Goal: Transaction & Acquisition: Download file/media

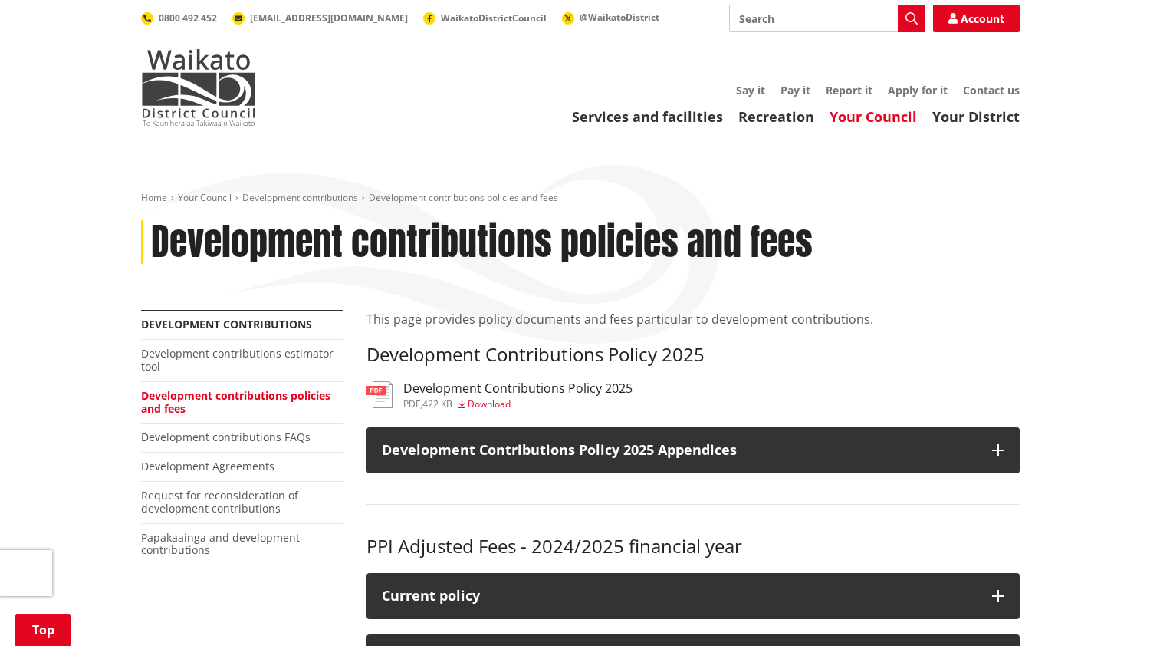
scroll to position [230, 0]
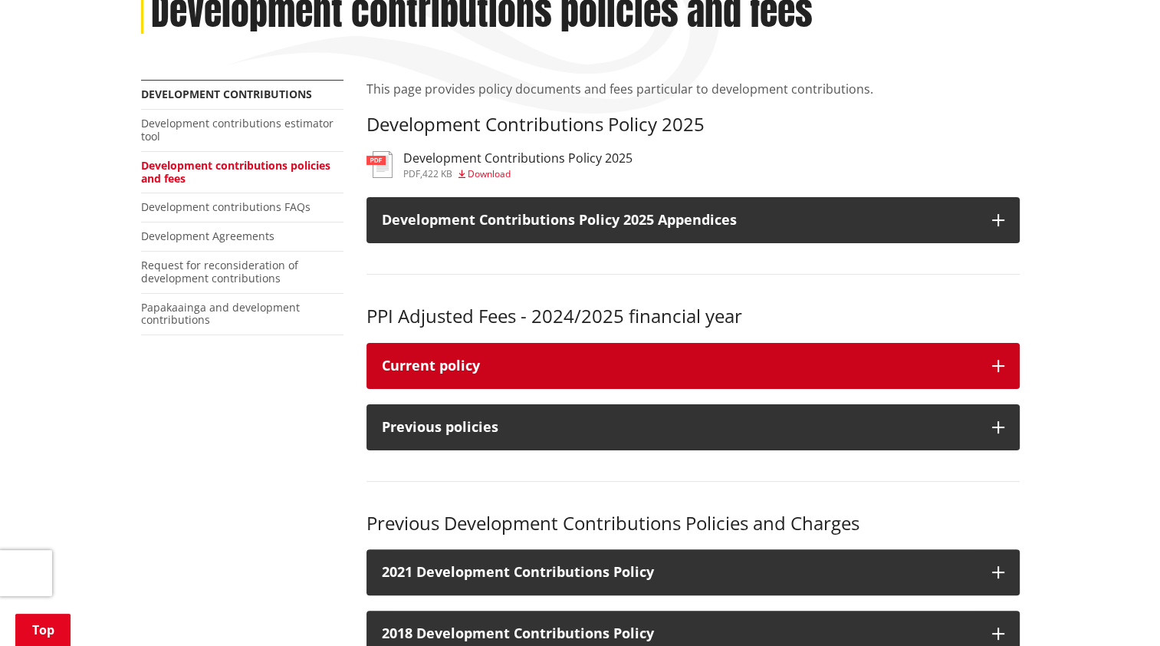
click at [711, 366] on div "Current policy" at bounding box center [679, 365] width 595 height 15
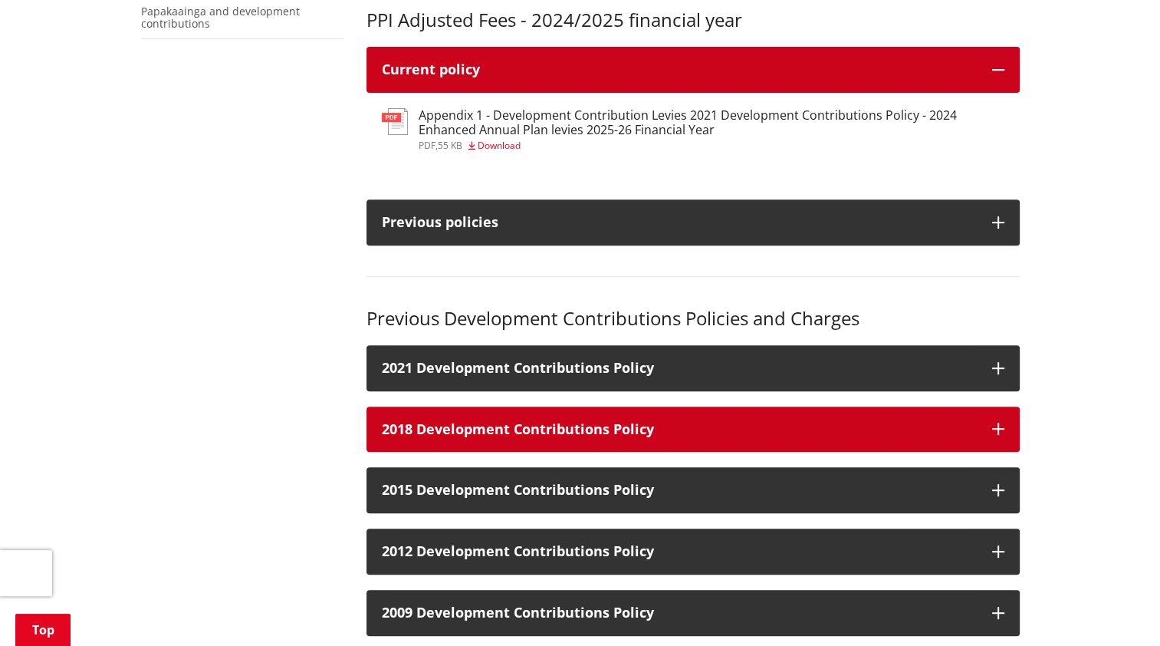
scroll to position [613, 0]
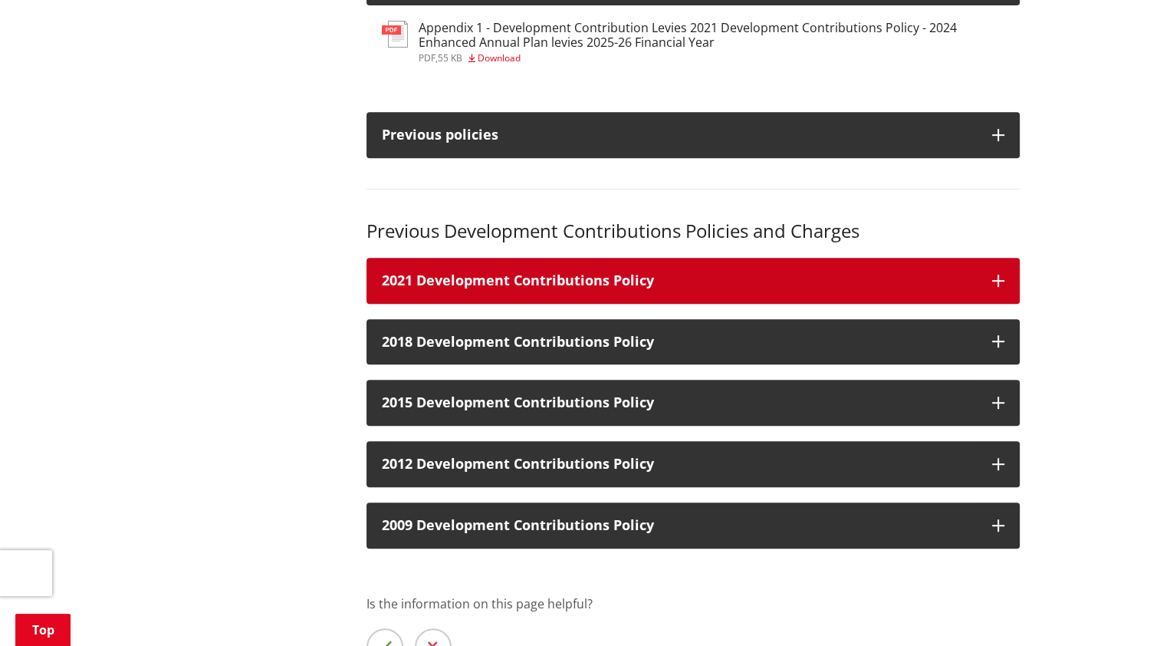
click at [681, 295] on button "2021 Development Contributions Policy" at bounding box center [692, 281] width 653 height 46
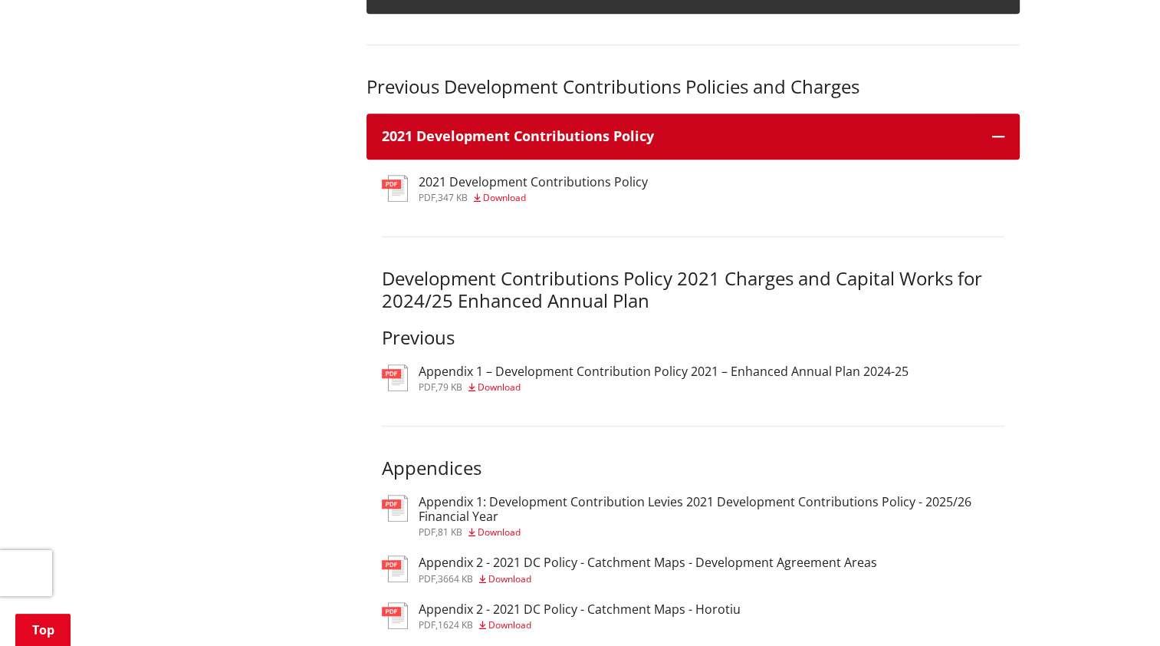
scroll to position [767, 0]
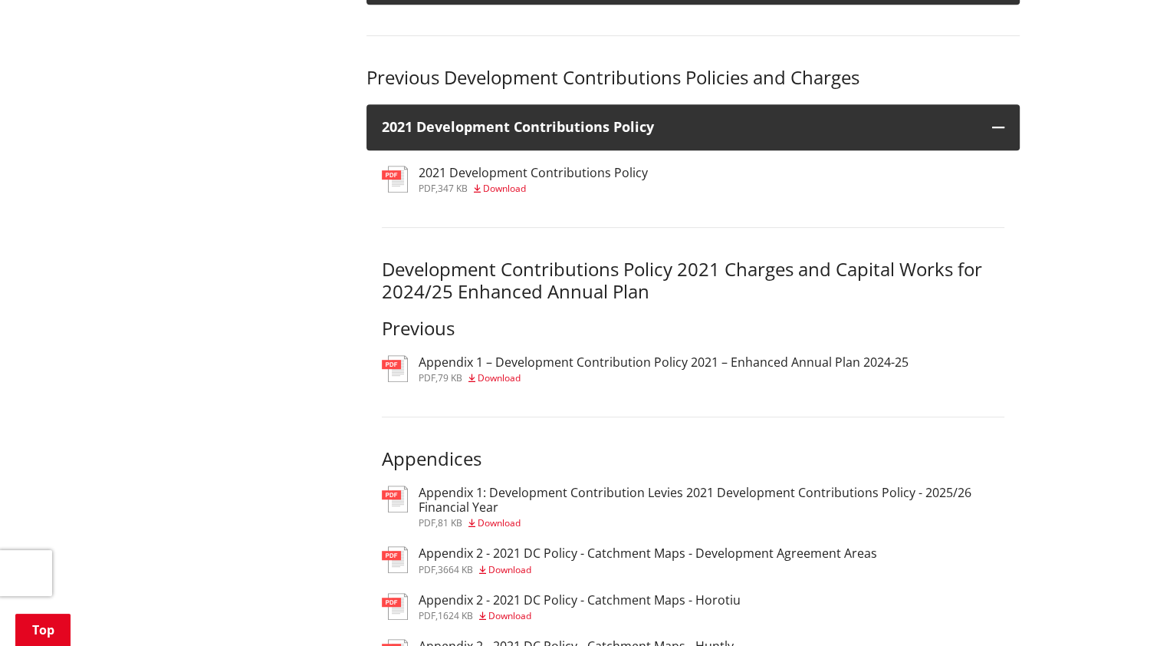
click at [491, 383] on span "Download" at bounding box center [499, 377] width 43 height 13
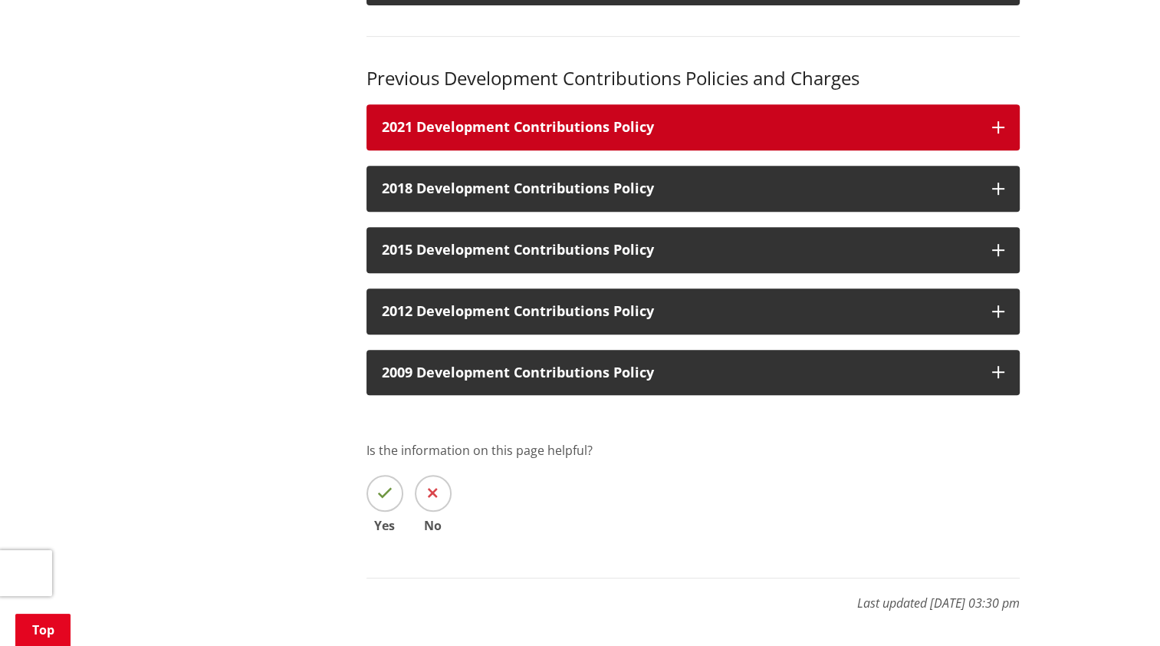
click at [646, 148] on button "2021 Development Contributions Policy" at bounding box center [692, 127] width 653 height 46
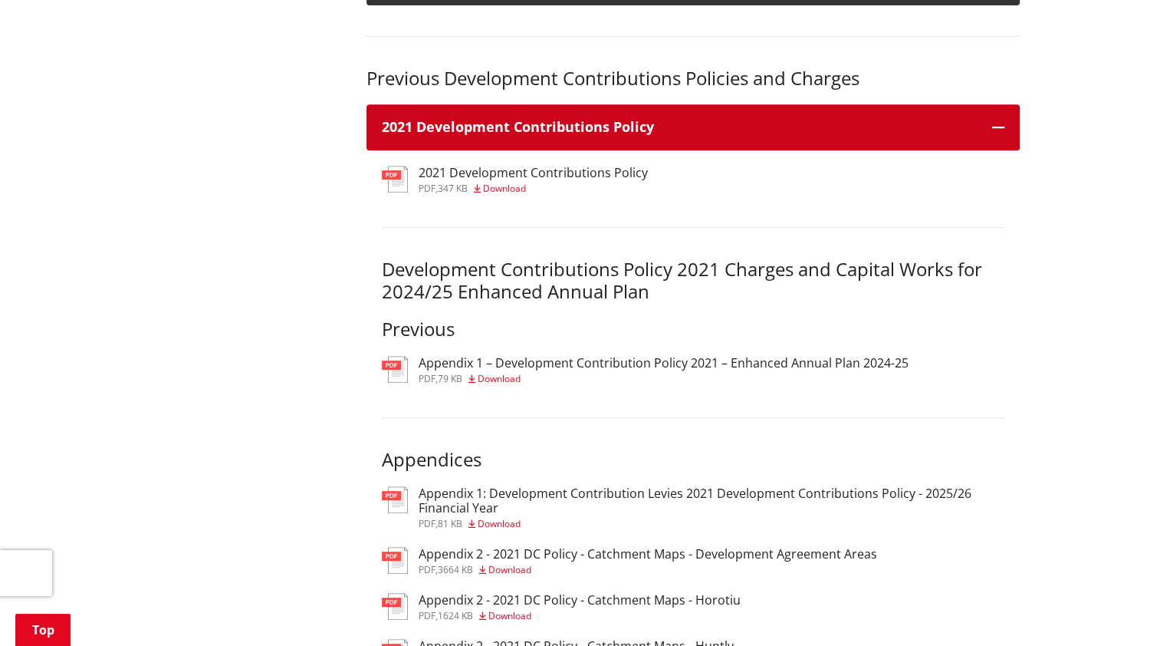
scroll to position [767, 0]
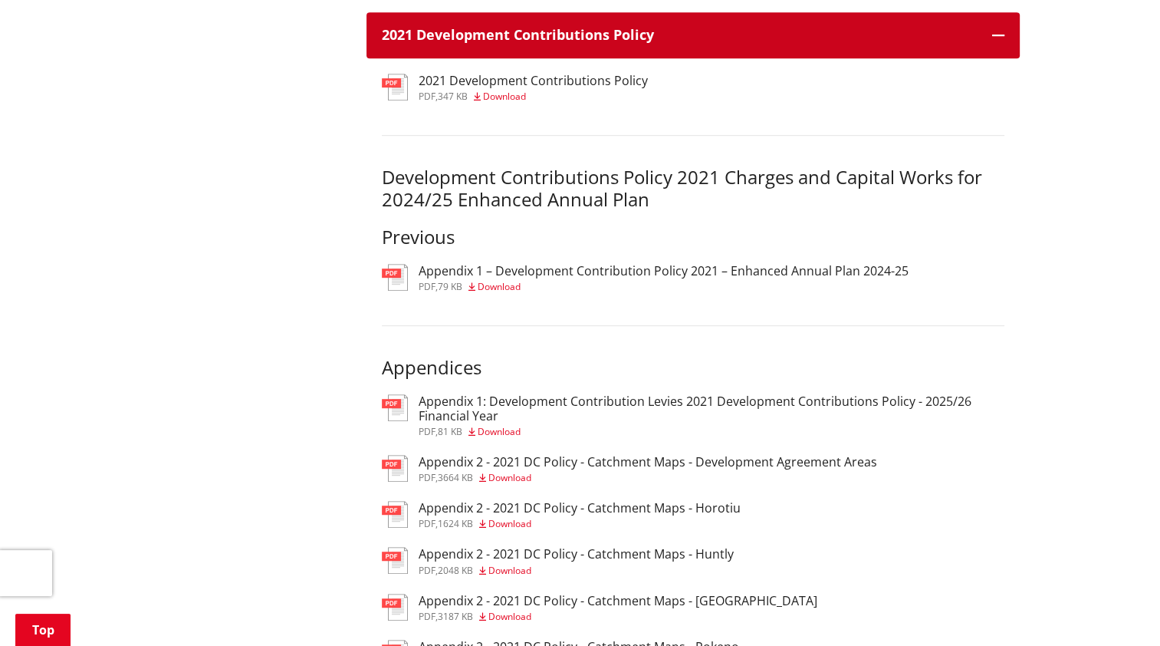
click at [646, 149] on div "Development Contributions Policy 2021 Charges and Capital Works for 2024/25 Enh…" at bounding box center [693, 191] width 623 height 113
click at [633, 43] on h3 "2021 Development Contributions Policy" at bounding box center [679, 35] width 595 height 15
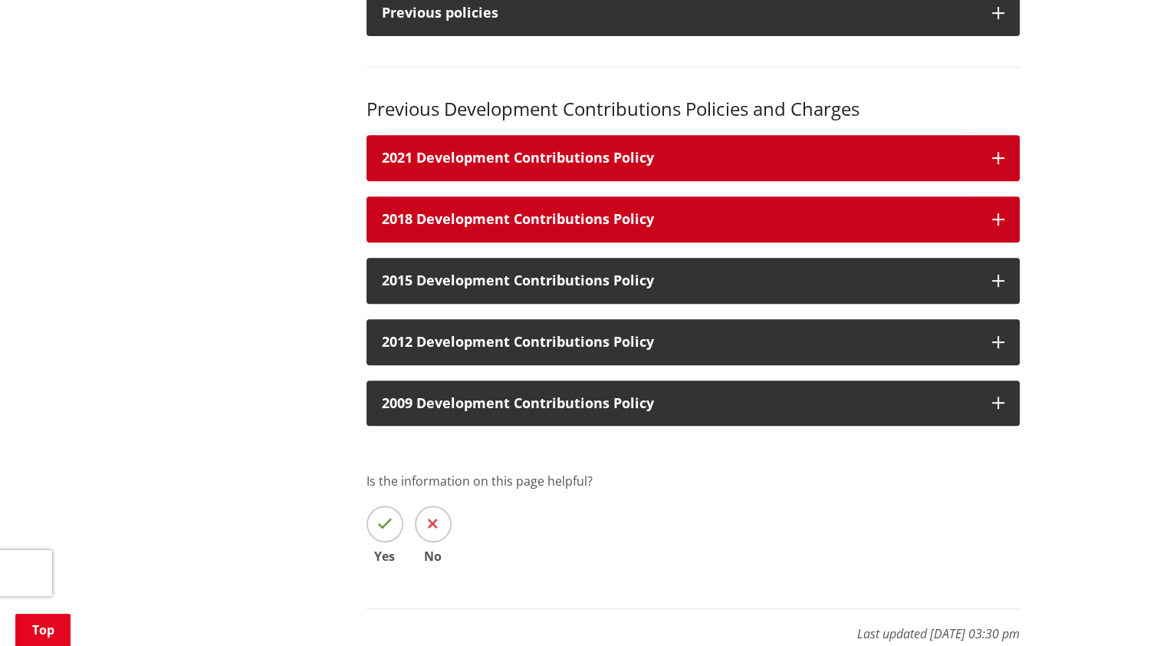
scroll to position [307, 0]
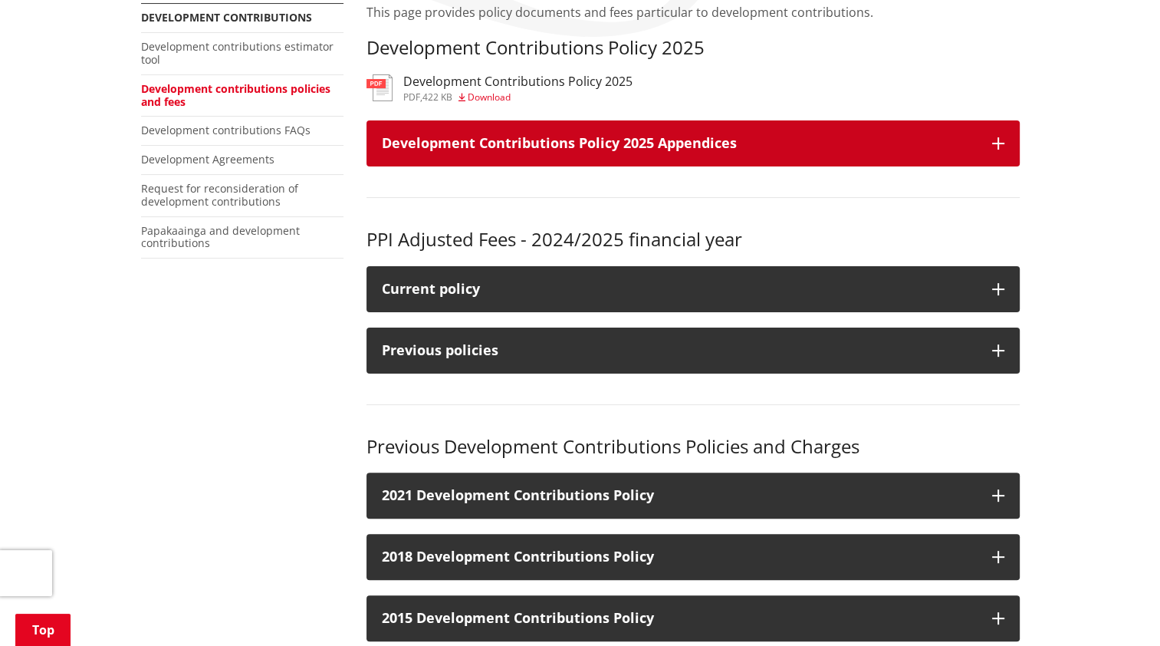
click at [642, 149] on h3 "Development Contributions Policy 2025 Appendices" at bounding box center [679, 143] width 595 height 15
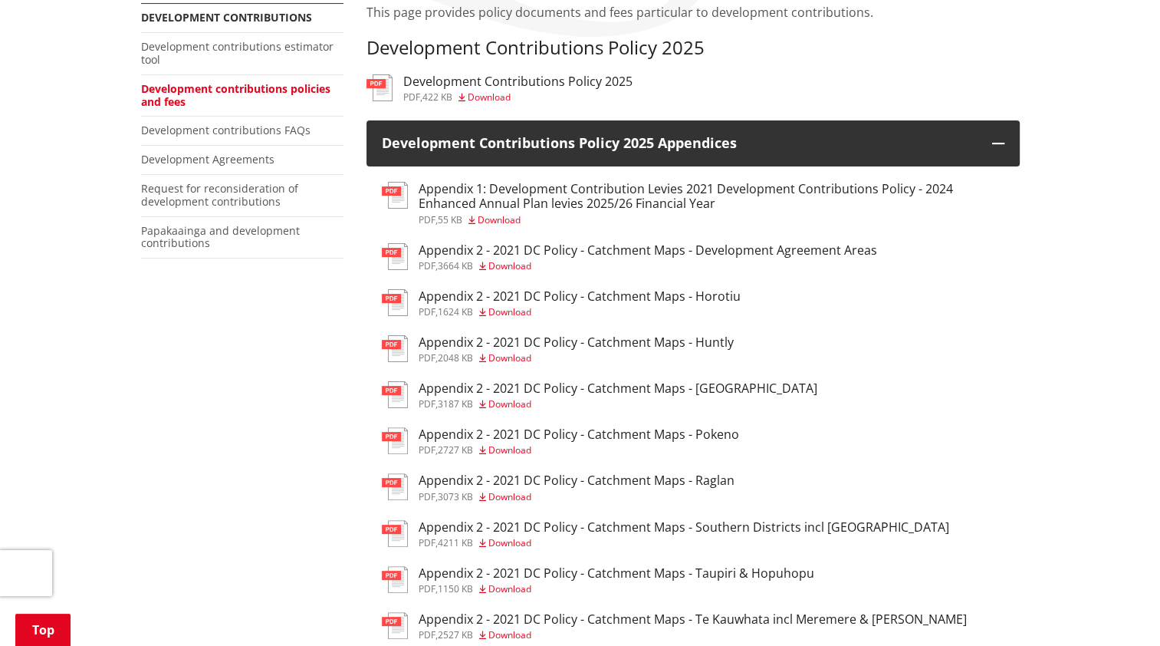
click at [504, 219] on span "Download" at bounding box center [499, 219] width 43 height 13
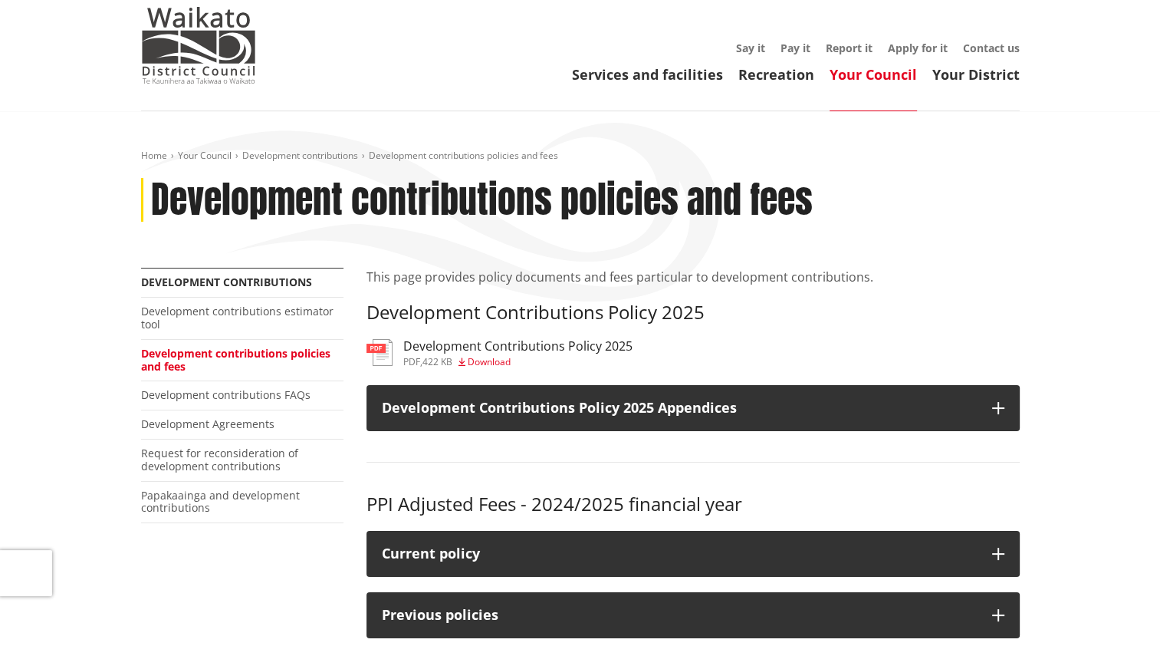
scroll to position [77, 0]
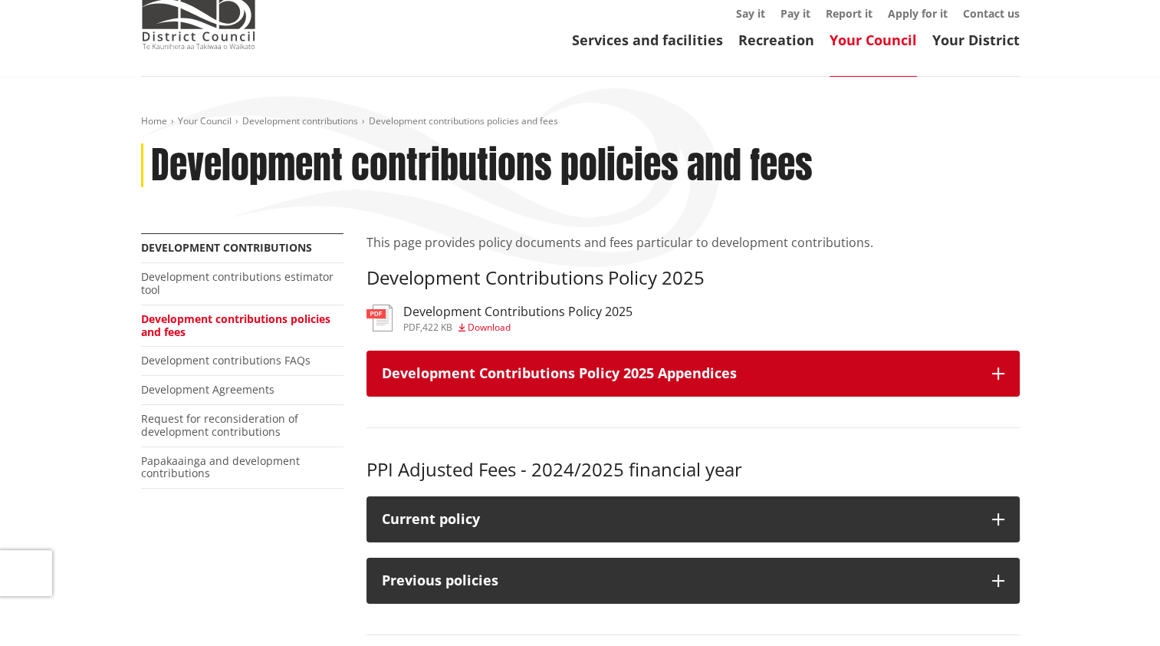
click at [782, 367] on h3 "Development Contributions Policy 2025 Appendices" at bounding box center [679, 373] width 595 height 15
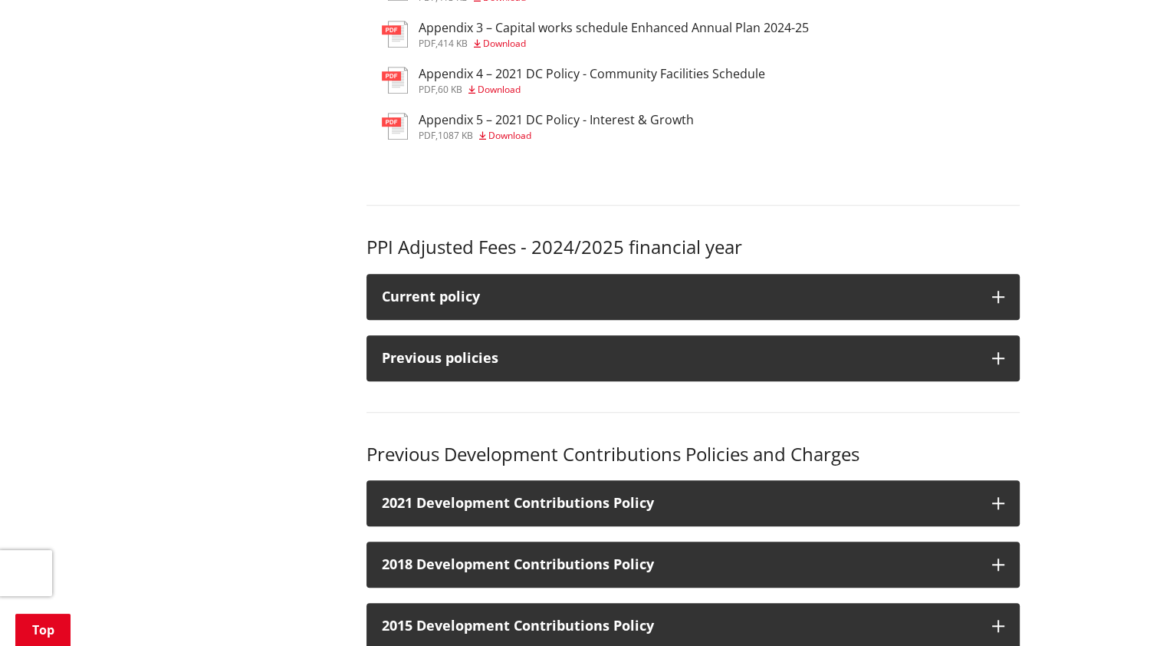
scroll to position [1073, 0]
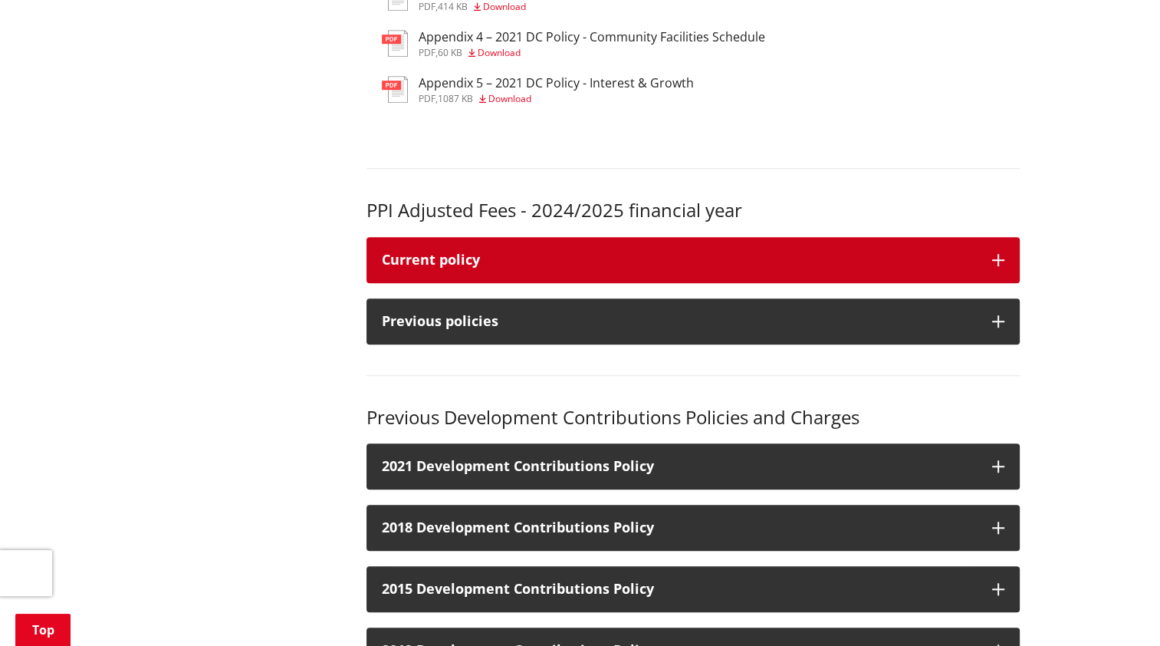
click at [681, 268] on div "Current policy" at bounding box center [679, 259] width 595 height 15
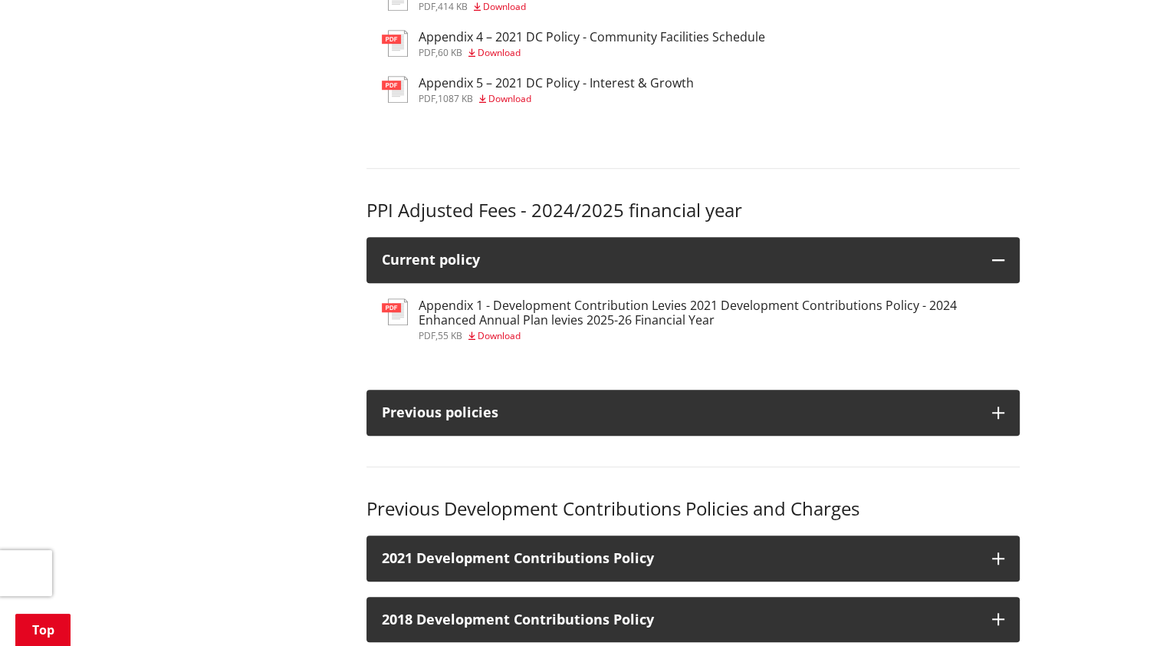
click at [518, 338] on div "Appendix 1 - Development Contribution Levies 2021 Development Contributions Pol…" at bounding box center [712, 319] width 586 height 42
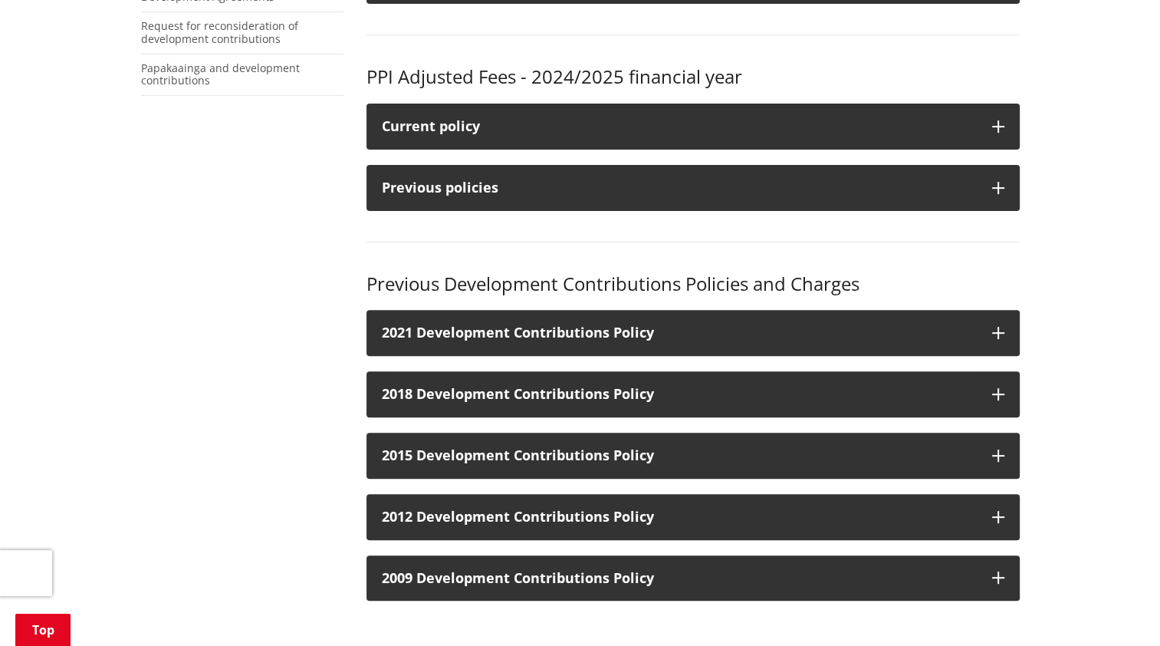
scroll to position [460, 0]
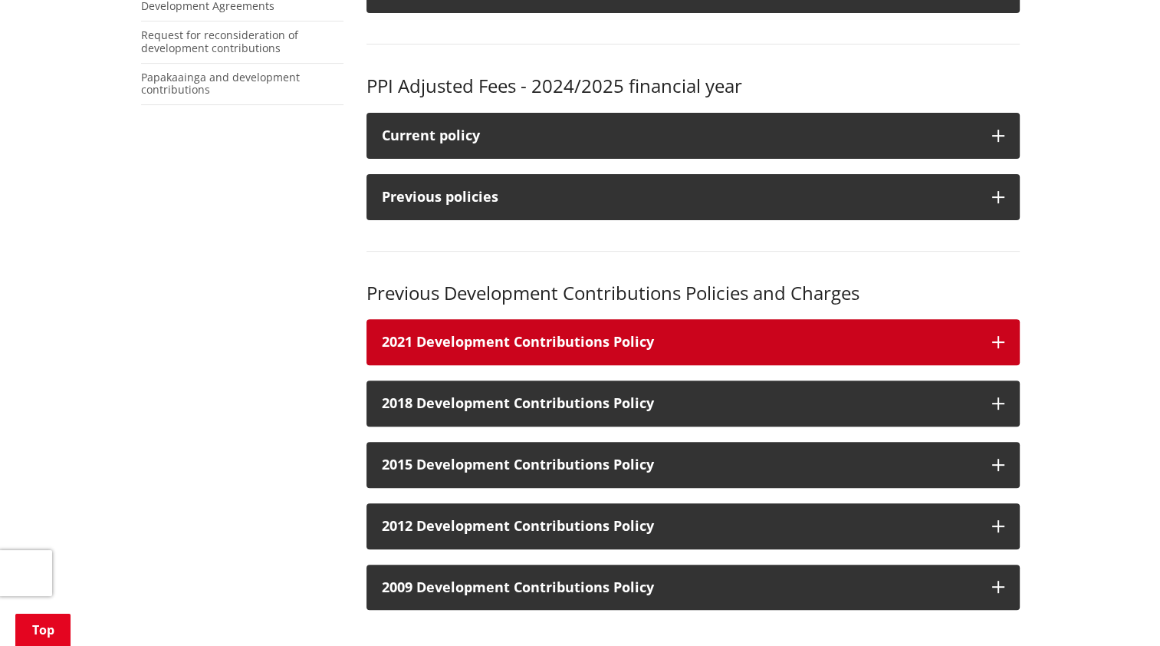
click at [799, 351] on button "2021 Development Contributions Policy" at bounding box center [692, 342] width 653 height 46
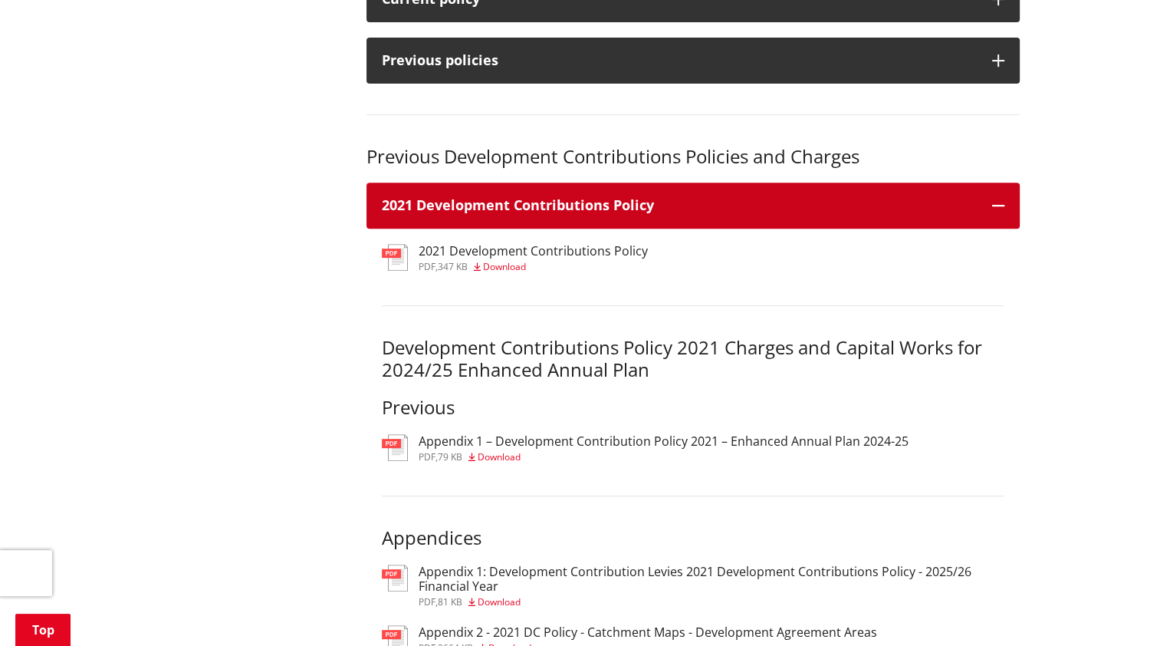
scroll to position [613, 0]
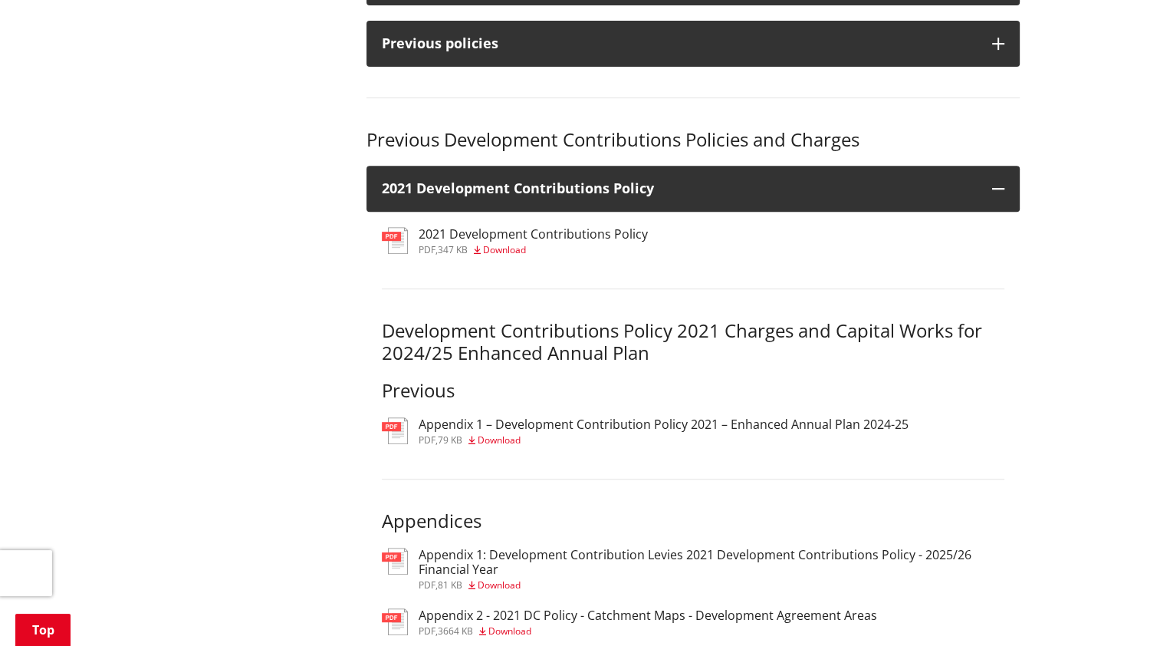
click at [509, 434] on div "Appendix 1 – Development Contribution Policy 2021 – Enhanced Annual Plan 2024-2…" at bounding box center [664, 431] width 490 height 28
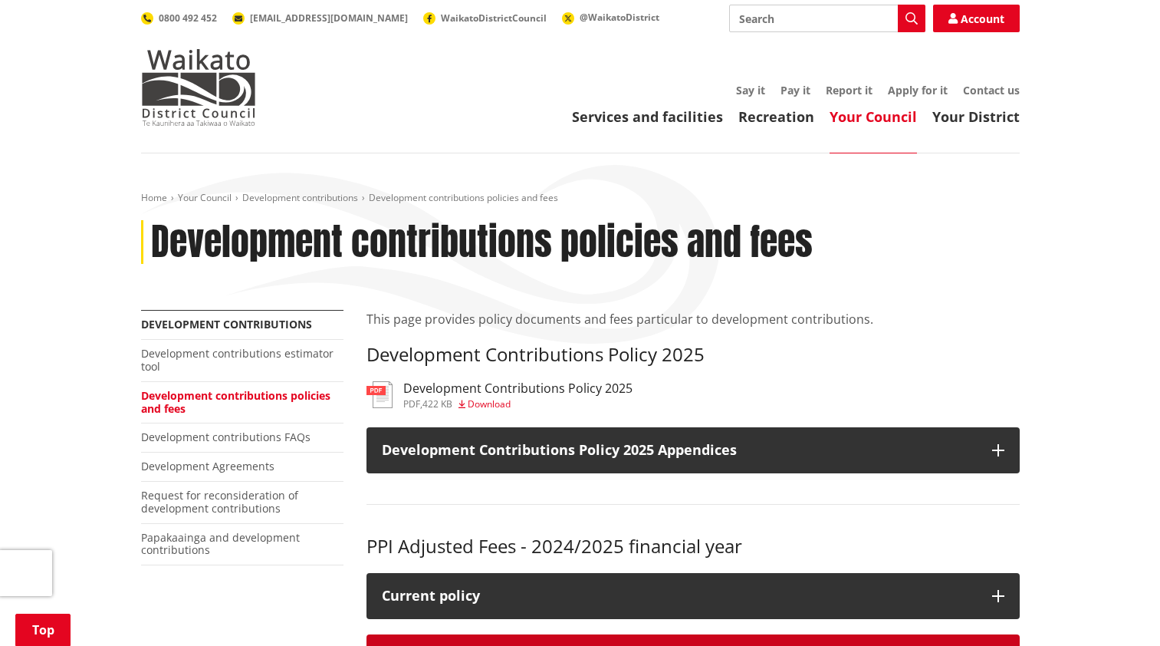
scroll to position [613, 0]
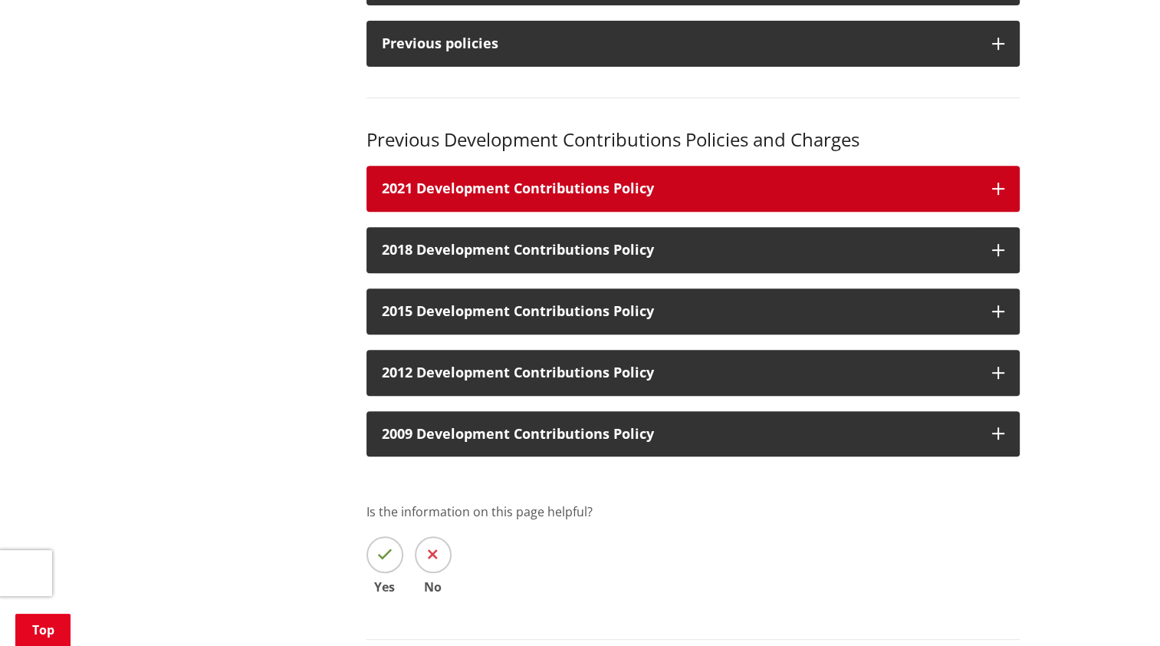
click at [638, 194] on h3 "2021 Development Contributions Policy" at bounding box center [679, 188] width 595 height 15
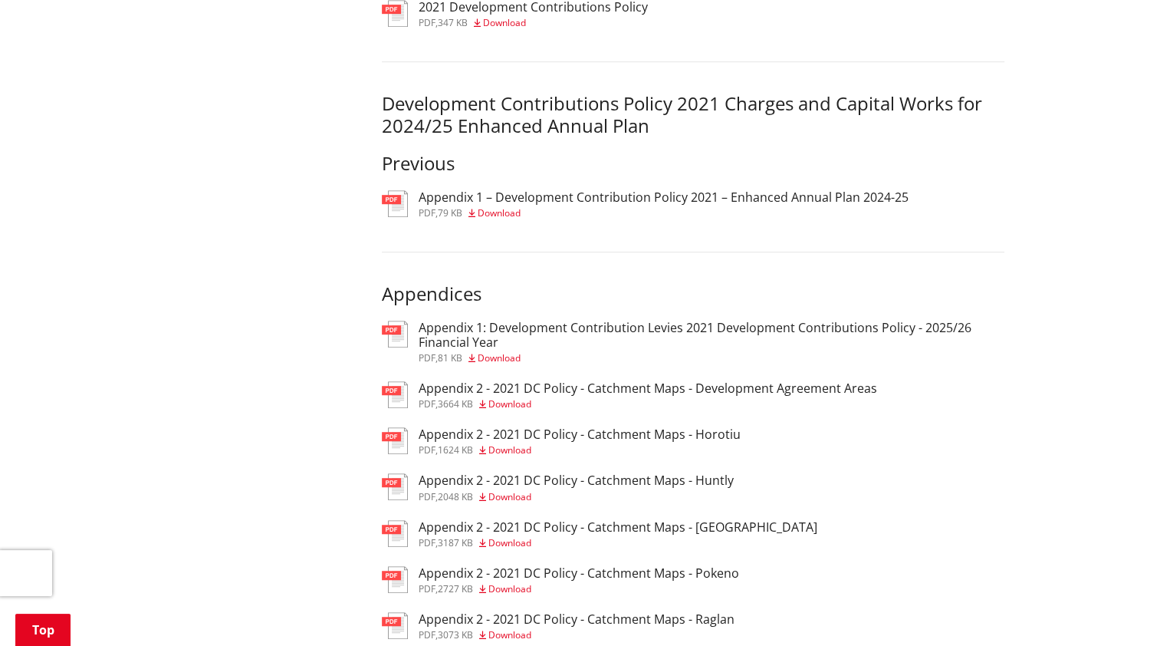
scroll to position [843, 0]
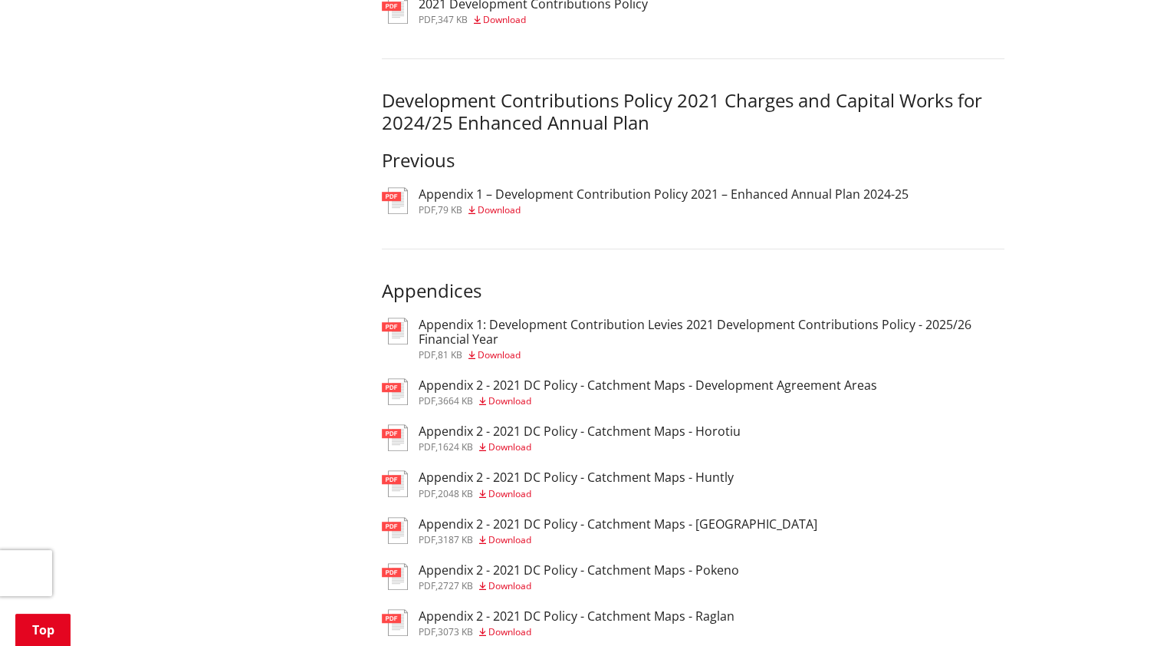
click at [494, 354] on span "Download" at bounding box center [499, 354] width 43 height 13
